Goal: Find specific page/section: Find specific page/section

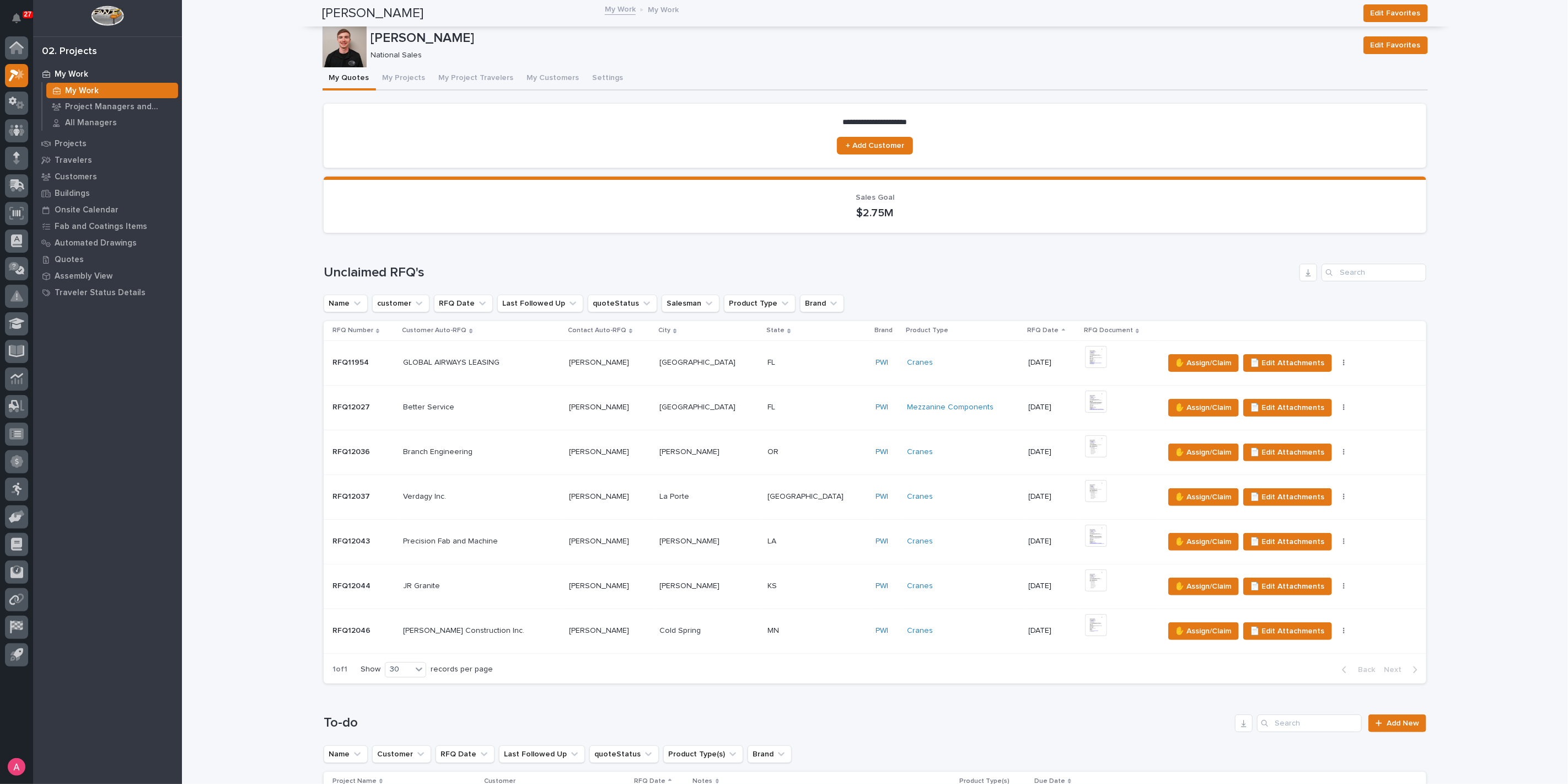
scroll to position [429, 0]
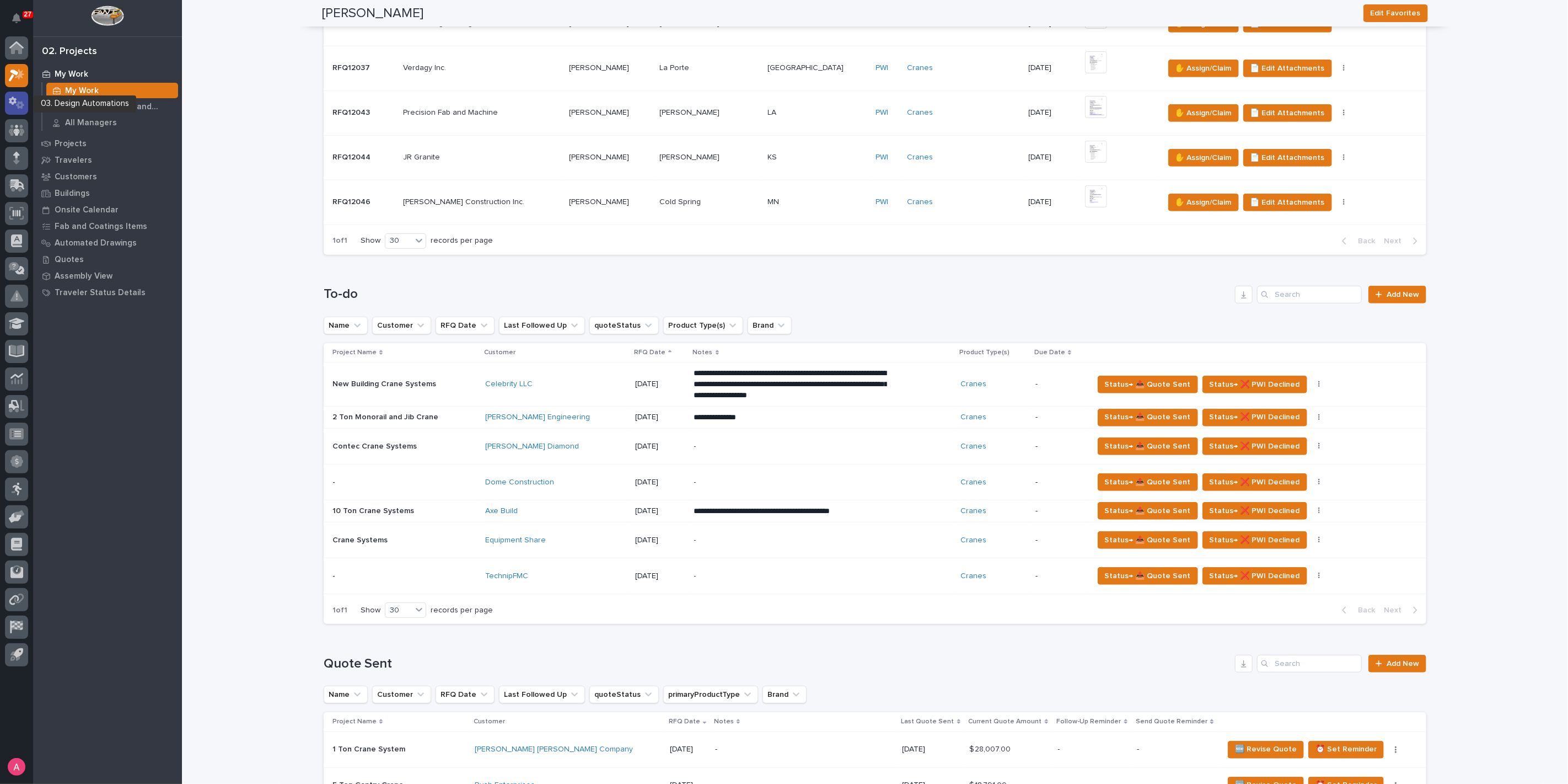
click at [14, 100] on icon at bounding box center [12, 100] width 8 height 9
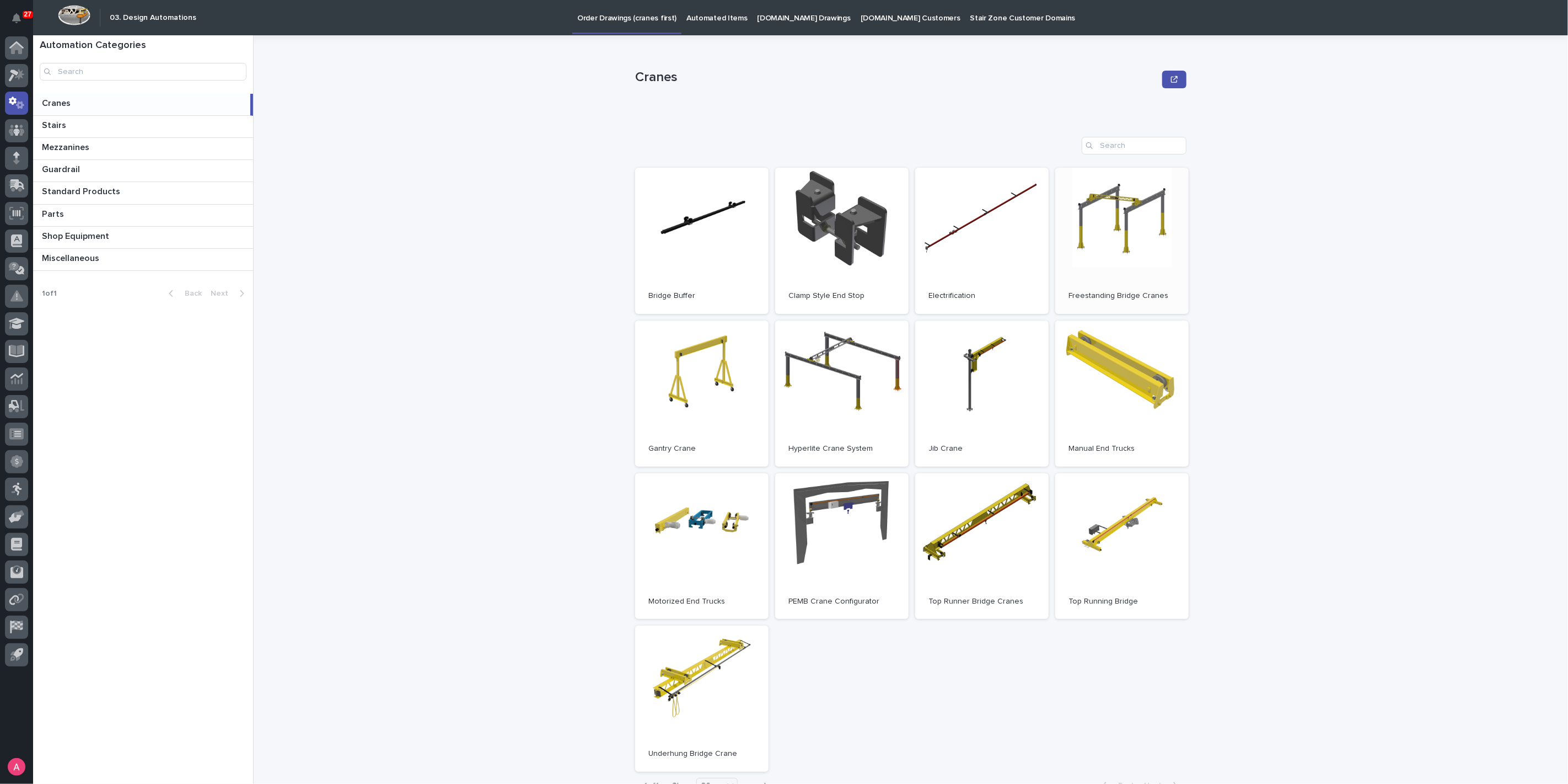
click at [1140, 250] on link "Open" at bounding box center [1122, 241] width 134 height 146
